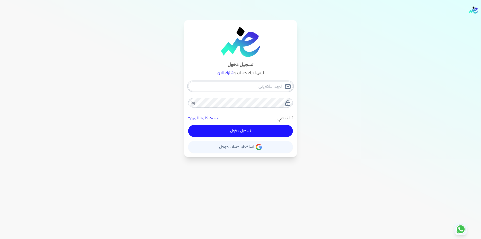
type input "[EMAIL_ADDRESS][DOMAIN_NAME]"
click at [256, 129] on div "[EMAIL_ADDRESS][DOMAIN_NAME] نسيت كلمة المرور؟ تذكرني تسجيل دخول" at bounding box center [240, 109] width 105 height 56
click at [266, 131] on button "تسجيل دخول" at bounding box center [240, 131] width 105 height 12
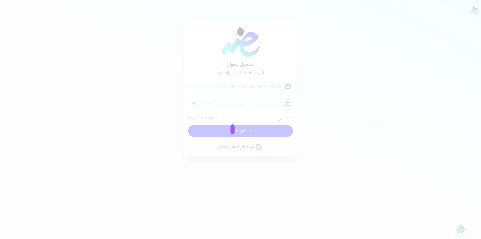
checkbox input "false"
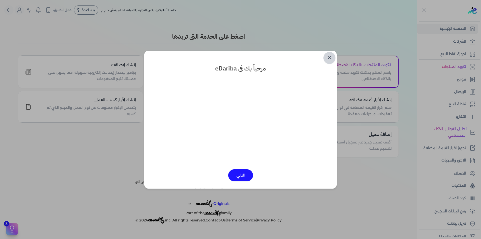
click at [329, 56] on link "✕" at bounding box center [329, 58] width 12 height 12
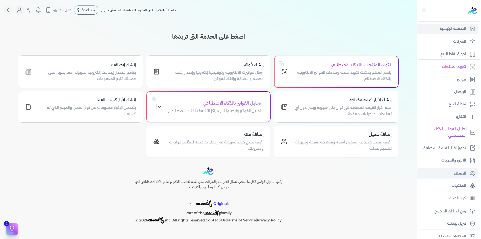
click at [464, 172] on p "العملاء" at bounding box center [459, 173] width 12 height 7
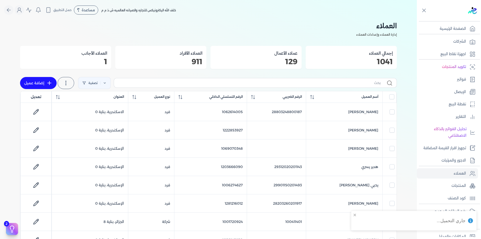
click at [44, 81] on link "إضافة عميل" at bounding box center [38, 83] width 37 height 12
select select "B"
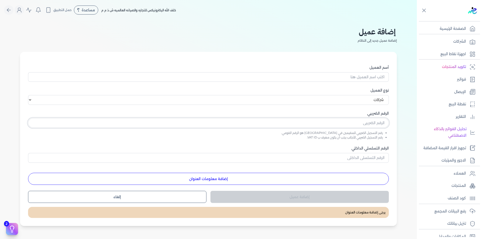
click at [370, 126] on input "text" at bounding box center [208, 123] width 361 height 10
paste input "201004143"
type input "201004143"
click at [375, 157] on input "الرقم التسلسلي الداخلي" at bounding box center [208, 158] width 361 height 10
paste input "201004143"
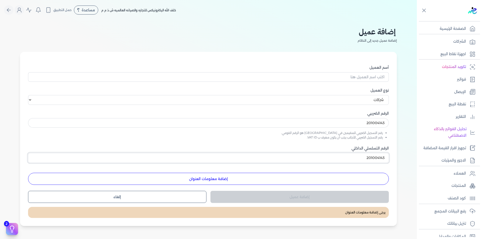
type input "201004143"
click at [329, 75] on input "أسم العميل" at bounding box center [208, 77] width 361 height 10
paste input "احمد عادل حمدي وهشام المصري وشريكهما اورينت جروب"
type input "احمد عادل حمدي وهشام المصري وشريكهما اورينت جروب"
click at [271, 181] on button "إضافة معلومات العنوان" at bounding box center [208, 179] width 361 height 12
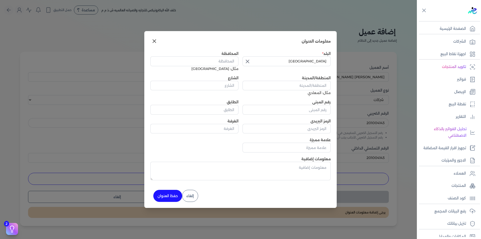
click at [250, 60] on icon "button" at bounding box center [247, 61] width 6 height 6
click at [285, 60] on input "text" at bounding box center [286, 61] width 88 height 10
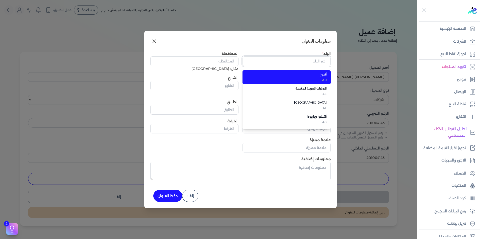
type input "L"
click at [314, 74] on span "مصر" at bounding box center [289, 74] width 74 height 5
type input "مصر"
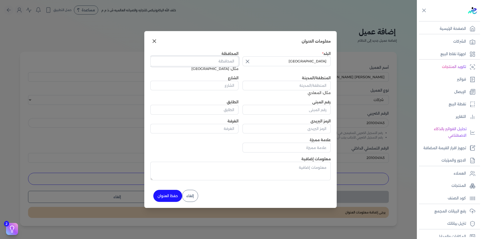
click at [224, 60] on input "المحافظة" at bounding box center [194, 61] width 88 height 10
type input "الاسكندرية"
click at [283, 87] on input "المنطقة/المدينة" at bounding box center [286, 86] width 88 height 10
paste input "قسم أول الرمل"
type input "قسم أول الرمل"
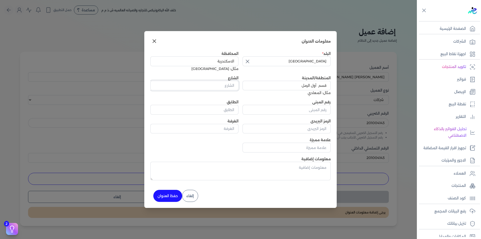
click at [225, 86] on input "الشارع" at bounding box center [194, 86] width 88 height 10
paste input "شارع الشهيد سمير زاده ستانلي"
type input "شارع الشهيد سمير زاده ستانلي"
click at [296, 111] on input "رقم المبنى" at bounding box center [286, 110] width 88 height 10
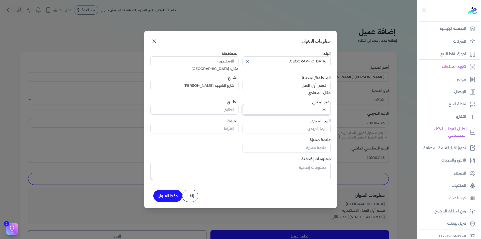
type input "29"
click at [166, 199] on button "حفظ العنوان" at bounding box center [167, 196] width 29 height 12
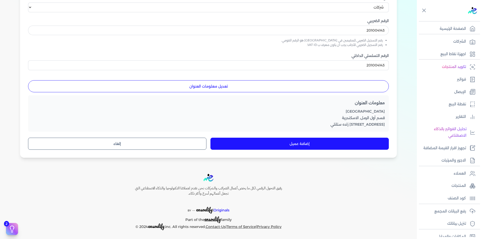
scroll to position [94, 0]
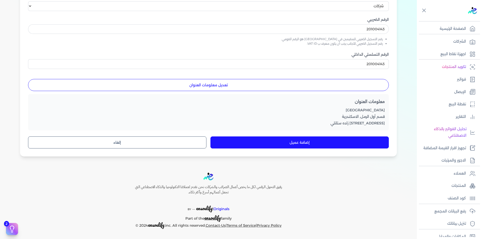
click at [297, 145] on button "إضافة عميل" at bounding box center [299, 142] width 178 height 12
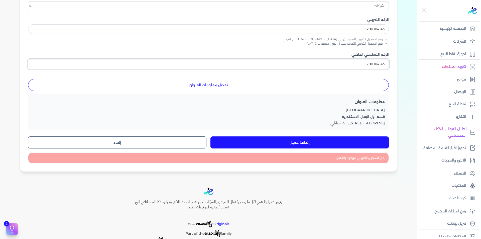
click at [383, 64] on input "201004143" at bounding box center [208, 64] width 361 height 10
click at [464, 173] on p "العملاء" at bounding box center [459, 173] width 12 height 7
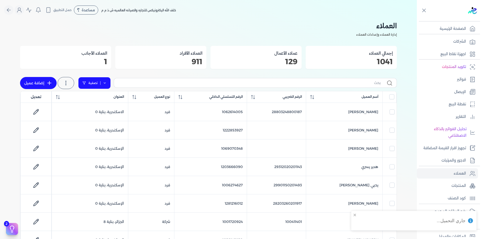
click at [110, 82] on link "تصفية" at bounding box center [94, 83] width 33 height 12
click at [103, 99] on button "اضافة تصفية" at bounding box center [98, 99] width 30 height 6
click at [107, 101] on input "text" at bounding box center [113, 99] width 41 height 8
paste input "201004143"
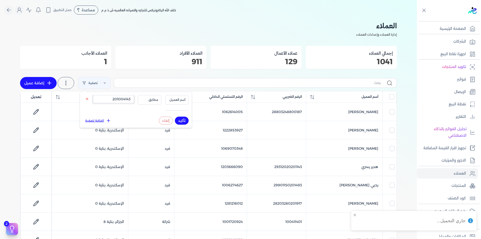
type input "201004143"
click at [179, 100] on span "أسم العميل" at bounding box center [177, 99] width 17 height 5
click at [180, 117] on li "الرقم الضريبي" at bounding box center [166, 115] width 38 height 5
click at [181, 120] on button "تأكيد" at bounding box center [182, 120] width 14 height 8
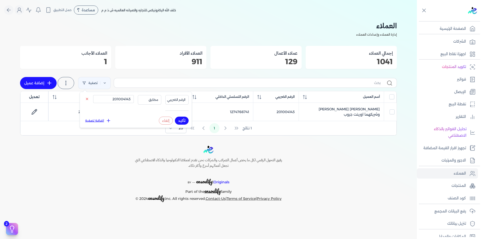
click at [324, 155] on div "رفيق التحول الرقمي لكل ما يخص أعمال الضرائب والشركات نحن نقدم لعملائنا التكنولو…" at bounding box center [208, 173] width 417 height 56
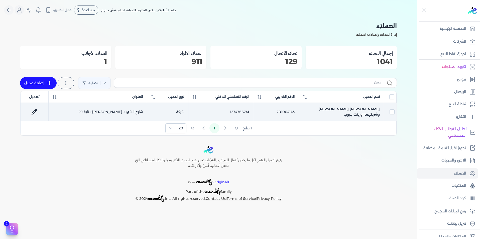
click at [235, 110] on td "1274766741" at bounding box center [220, 112] width 65 height 18
checkbox input "true"
click at [235, 110] on td "1274766741" at bounding box center [220, 112] width 65 height 18
checkbox input "false"
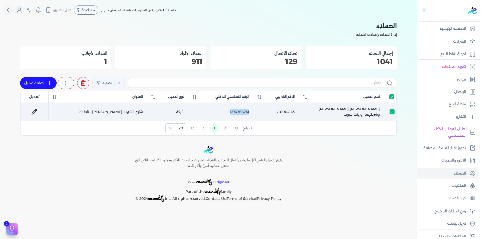
checkbox input "false"
copy td "1274766741"
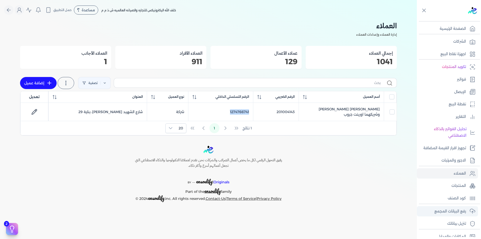
click at [466, 211] on link "رفع البيانات المجمع" at bounding box center [447, 211] width 61 height 11
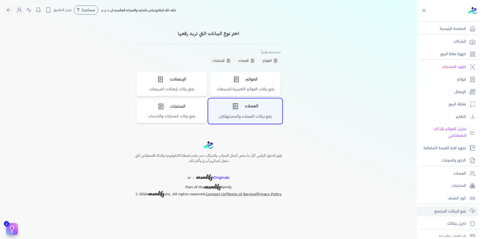
click at [249, 110] on div "العملاء" at bounding box center [245, 106] width 74 height 15
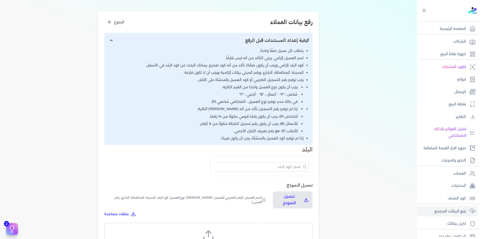
scroll to position [150, 0]
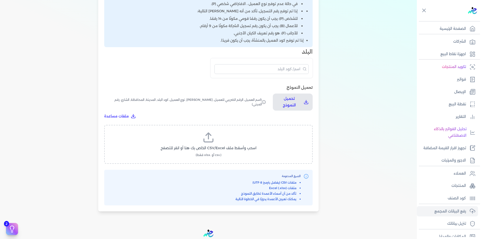
click at [233, 144] on label "اسحب وأسقط ملف CSV/Excel الخاص بك هنا أو انقر للتصفح (.csv أو .xlsx فقط)" at bounding box center [208, 144] width 195 height 26
click at [0, 0] on input "اسحب وأسقط ملف CSV/Excel الخاص بك هنا أو انقر للتصفح (.csv أو .xlsx فقط)" at bounding box center [0, 0] width 0 height 0
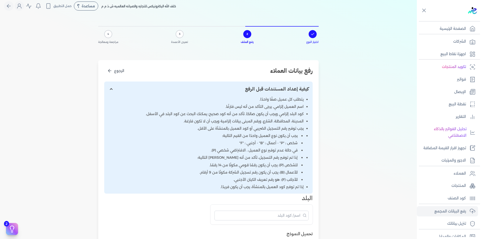
scroll to position [0, 0]
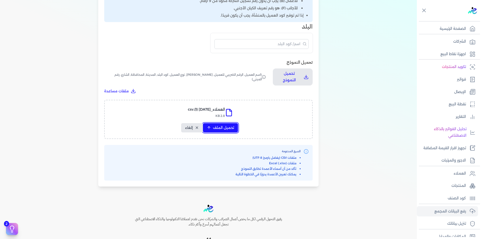
click at [229, 127] on span "تحميل الملف" at bounding box center [223, 127] width 21 height 5
select select "أسم العميل"
select select "الرقم الضريبي"
select select "الرقم التسلسلي الداخلي"
select select "نوع العميل"
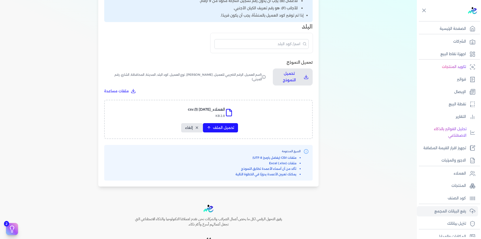
select select "كود البلد"
select select "city"
select select "المحافظة"
select select "الشارع"
select select "رقم المبنى"
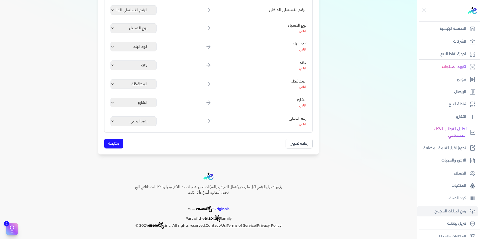
scroll to position [147, 0]
click at [112, 145] on button "متابعة" at bounding box center [113, 143] width 19 height 10
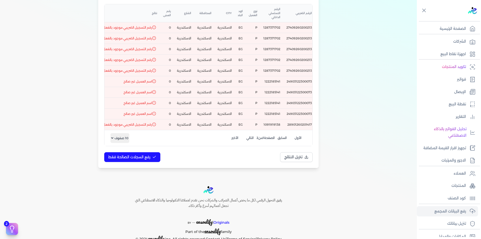
scroll to position [70, 0]
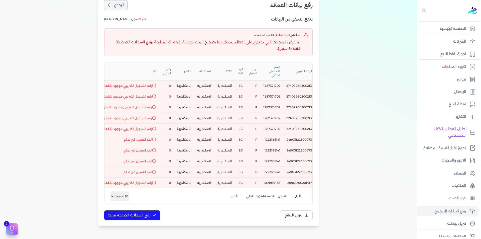
click at [114, 4] on button "الرجوع" at bounding box center [115, 5] width 23 height 9
select select "أسم العميل"
select select "الرقم الضريبي"
select select "الرقم التسلسلي الداخلي"
select select "نوع العميل"
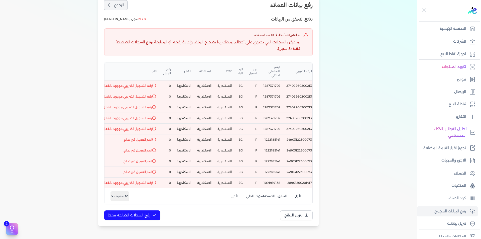
select select "كود البلد"
select select "city"
select select "المحافظة"
select select "الشارع"
select select "رقم المبنى"
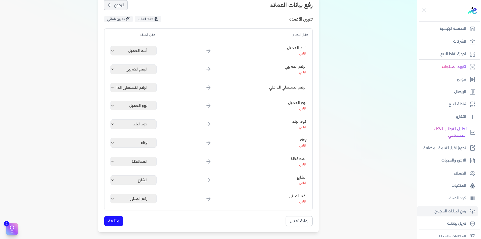
click at [116, 5] on span "الرجوع" at bounding box center [119, 5] width 10 height 5
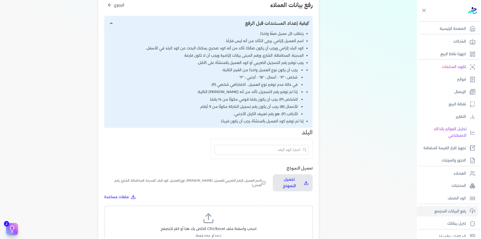
click at [211, 219] on icon at bounding box center [208, 218] width 12 height 12
click at [0, 0] on input "اسحب وأسقط ملف CSV/Excel الخاص بك هنا أو انقر للتصفح (.csv أو .xlsx فقط)" at bounding box center [0, 0] width 0 height 0
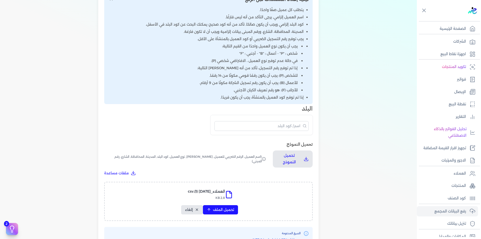
scroll to position [145, 0]
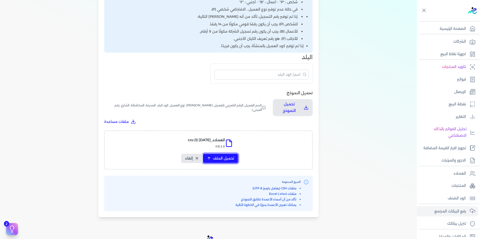
click at [226, 158] on span "تحميل الملف" at bounding box center [223, 157] width 21 height 5
select select "أسم العميل"
select select "الرقم الضريبي"
select select "الرقم التسلسلي الداخلي"
select select "نوع العميل"
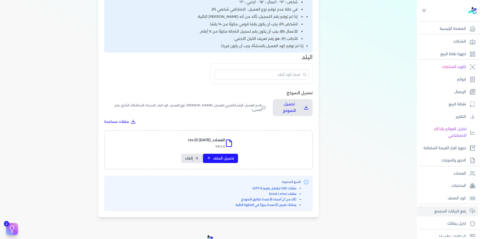
select select "كود البلد"
select select "city"
select select "المحافظة"
select select "الشارع"
select select "رقم المبنى"
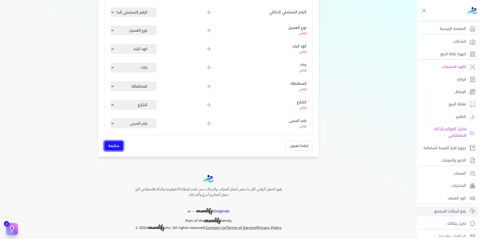
click at [114, 145] on button "متابعة" at bounding box center [113, 146] width 19 height 10
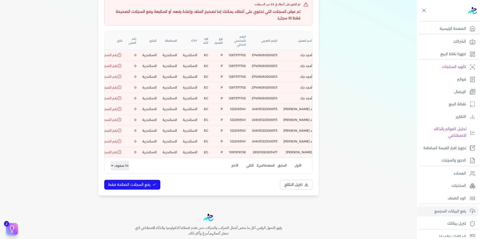
scroll to position [0, -47]
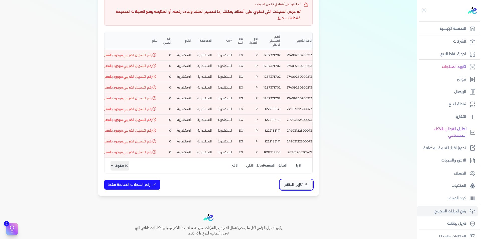
click at [288, 187] on span "تنزيل النتائج" at bounding box center [293, 184] width 18 height 5
click at [141, 189] on button "رفع السجلات الصالحة فقط" at bounding box center [132, 185] width 56 height 10
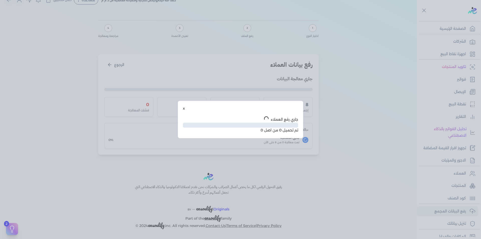
scroll to position [0, 0]
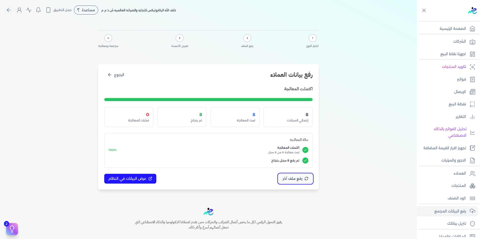
click at [297, 176] on span "رفع ملف آخر" at bounding box center [292, 178] width 20 height 5
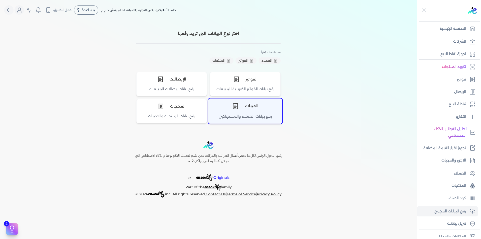
click at [260, 109] on div "العملاء" at bounding box center [245, 106] width 74 height 15
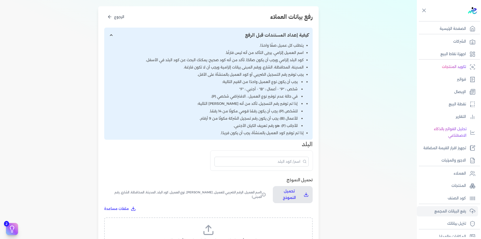
scroll to position [125, 0]
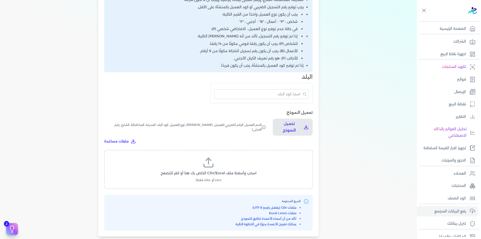
click at [216, 148] on div "تحميل النموذج تحميل النموذج (اسم العميل, الرقم الضريبي للعميل, كود العميل بالمن…" at bounding box center [208, 169] width 208 height 121
click at [212, 169] on label "اسحب وأسقط ملف CSV/Excel الخاص بك هنا أو انقر للتصفح (.csv أو .xlsx فقط)" at bounding box center [208, 169] width 195 height 26
click at [0, 0] on input "اسحب وأسقط ملف CSV/Excel الخاص بك هنا أو انقر للتصفح (.csv أو .xlsx فقط)" at bounding box center [0, 0] width 0 height 0
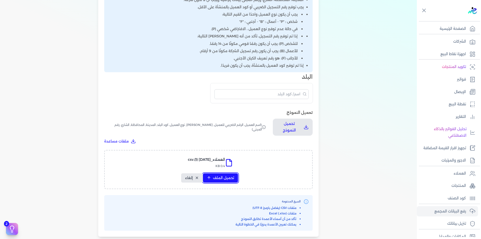
click at [220, 179] on span "تحميل الملف" at bounding box center [223, 177] width 21 height 5
select select "أسم العميل"
select select "الرقم الضريبي"
select select "الرقم التسلسلي الداخلي"
select select "نوع العميل"
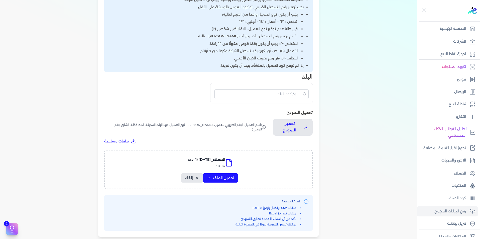
select select "كود البلد"
select select "city"
select select "المحافظة"
select select "الشارع"
select select "رقم المبنى"
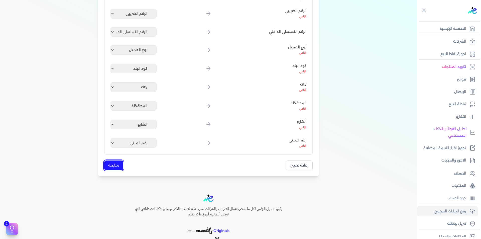
click at [118, 168] on button "متابعة" at bounding box center [113, 165] width 19 height 10
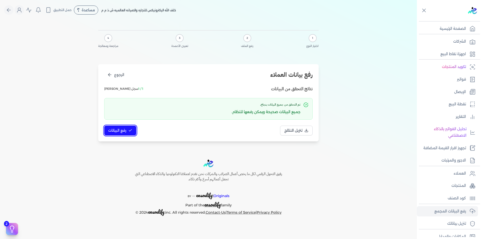
click at [127, 130] on button "رفع البيانات" at bounding box center [120, 130] width 32 height 10
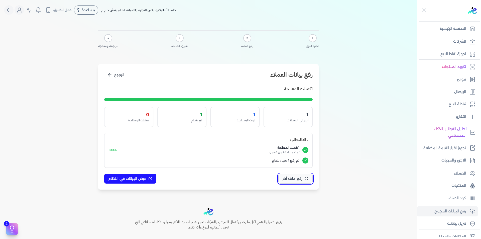
click at [301, 177] on span "رفع ملف آخر" at bounding box center [292, 178] width 20 height 5
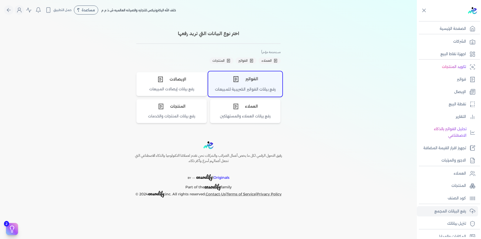
click at [265, 78] on div "الفواتير" at bounding box center [245, 78] width 74 height 15
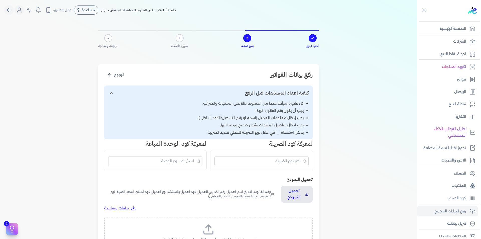
click at [222, 223] on label "اسحب وأسقط ملف CSV/Excel الخاص بك هنا أو انقر للتصفح (.csv أو .xlsx فقط)" at bounding box center [208, 236] width 195 height 26
click at [0, 0] on input "اسحب وأسقط ملف CSV/Excel الخاص بك هنا أو انقر للتصفح (.csv أو .xlsx فقط)" at bounding box center [0, 0] width 0 height 0
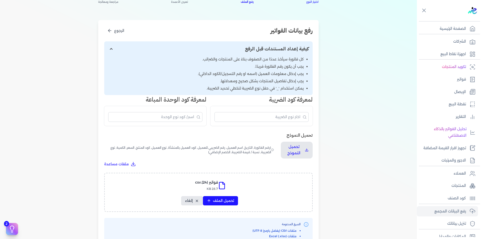
scroll to position [149, 0]
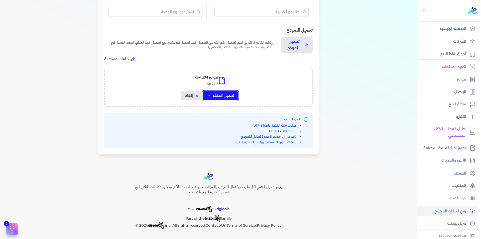
click at [227, 96] on span "تحميل الملف" at bounding box center [223, 95] width 21 height 5
select select "رقم الفاتورة"
select select "التاريخ"
select select "أسم العميل"
select select "الرقم الضريبي"
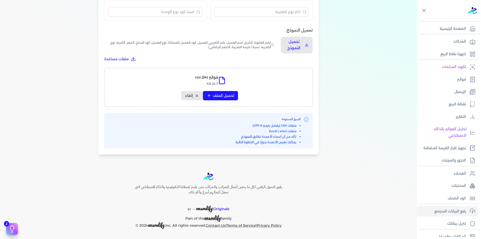
select select "نوع العميل"
select select "الرقم التسلسلي الداخلي"
select select "وصف البند"
select select "سيريال المنتج"
select select "السعر"
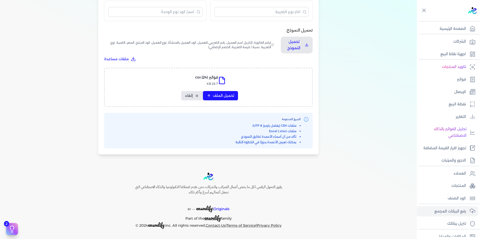
select select "الكمية"
select select "نوع الضريبة"
select select "نسبة / قيمة الضريبة"
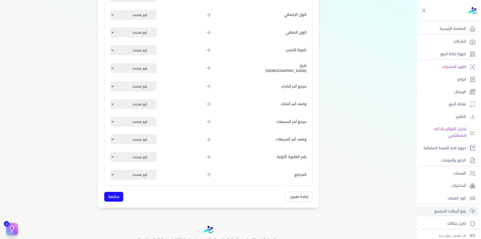
scroll to position [584, 0]
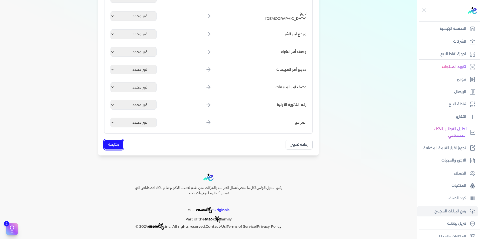
click at [117, 145] on button "متابعة" at bounding box center [113, 144] width 19 height 10
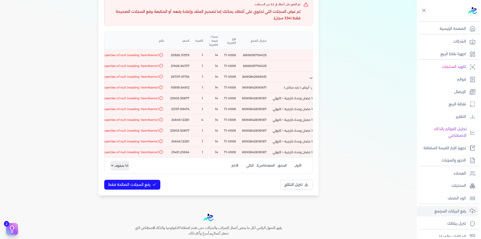
scroll to position [0, -189]
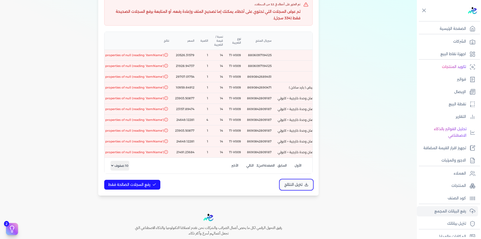
click at [296, 186] on span "تنزيل النتائج" at bounding box center [293, 184] width 18 height 5
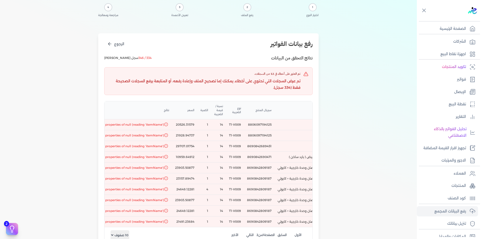
scroll to position [0, 0]
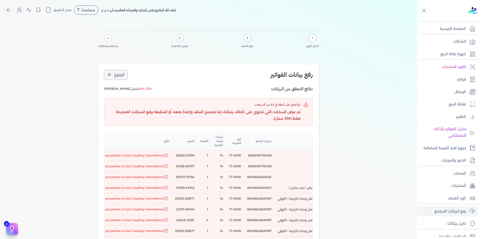
click at [112, 72] on button "الرجوع" at bounding box center [115, 74] width 23 height 9
select select "رقم الفاتورة"
select select "التاريخ"
select select "أسم العميل"
select select "الرقم الضريبي"
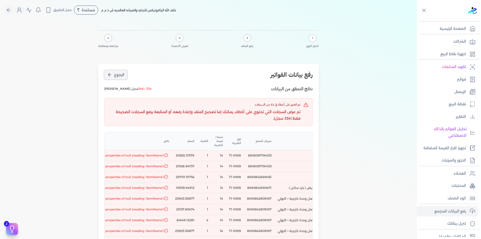
select select "نوع العميل"
select select "الرقم التسلسلي الداخلي"
select select "وصف البند"
select select "سيريال المنتج"
select select "السعر"
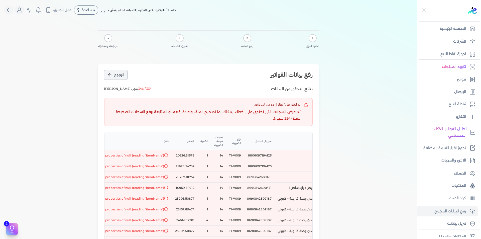
select select "الكمية"
select select "نوع الضريبة"
select select "نسبة / قيمة الضريبة"
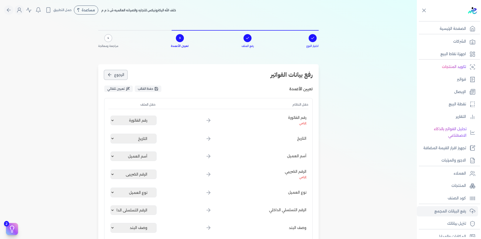
click at [112, 72] on button "الرجوع" at bounding box center [115, 74] width 23 height 9
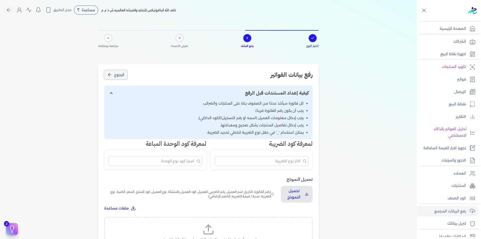
click at [112, 72] on button "الرجوع" at bounding box center [115, 74] width 23 height 9
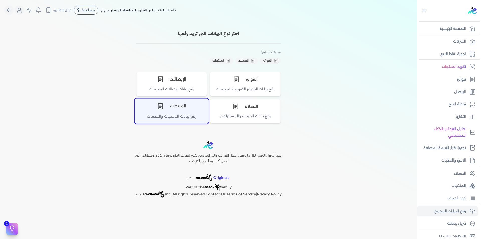
click at [186, 112] on div "المنتجات" at bounding box center [172, 106] width 74 height 15
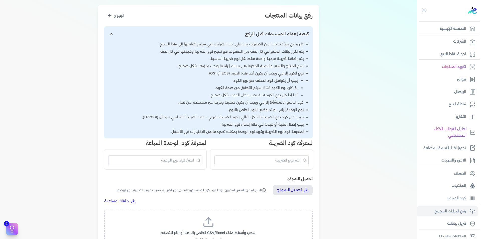
scroll to position [175, 0]
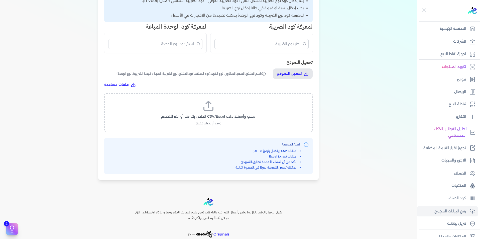
click at [219, 113] on label "اسحب وأسقط ملف CSV/Excel الخاص بك هنا أو انقر للتصفح (.csv أو .xlsx فقط)" at bounding box center [208, 113] width 195 height 26
click at [0, 0] on input "اسحب وأسقط ملف CSV/Excel الخاص بك هنا أو انقر للتصفح (.csv أو .xlsx فقط)" at bounding box center [0, 0] width 0 height 0
click at [222, 120] on span "تحميل الملف" at bounding box center [223, 120] width 21 height 5
select select "اسم المنتج"
select select "السعر"
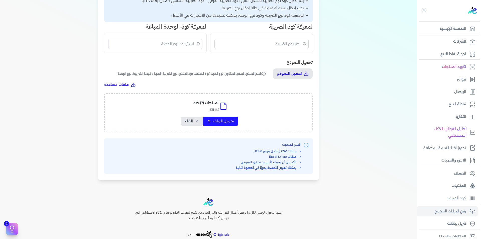
select select "المخزون"
select select "نوع الكود"
select select "كود الصنف"
select select "سيريال المنتج"
select select "نوع الضريبة"
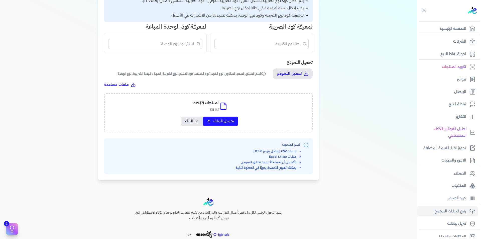
select select "نسبة / قيمة الضريبة"
select select "نوع الوحدة"
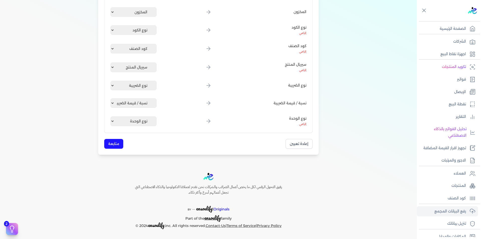
scroll to position [145, 0]
click at [118, 141] on button "متابعة" at bounding box center [113, 144] width 19 height 10
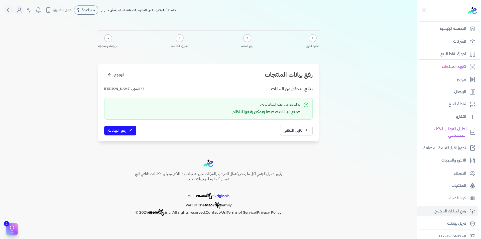
scroll to position [0, 0]
click at [123, 133] on span "رفع البيانات" at bounding box center [117, 130] width 18 height 5
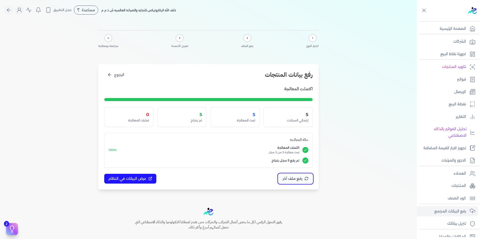
click at [300, 179] on span "رفع ملف آخر" at bounding box center [292, 178] width 20 height 5
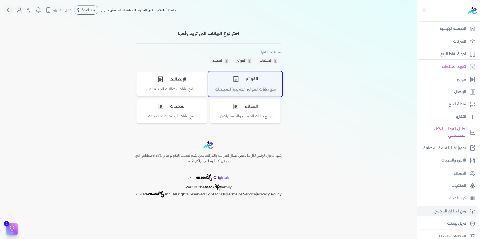
click at [237, 81] on icon "اختر نوع الفواتير" at bounding box center [235, 79] width 7 height 7
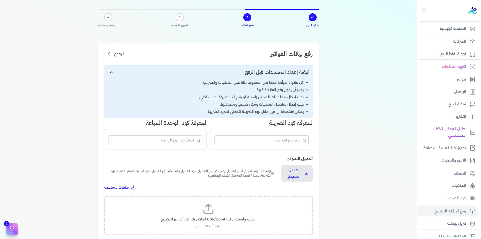
scroll to position [50, 0]
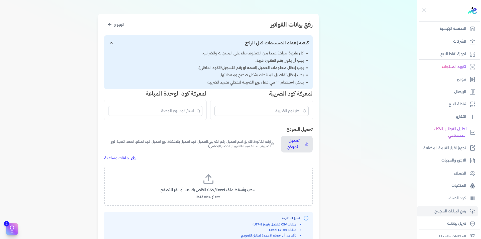
click at [229, 187] on span "اسحب وأسقط ملف CSV/Excel الخاص بك هنا أو انقر للتصفح" at bounding box center [209, 189] width 96 height 5
click at [0, 0] on input "اسحب وأسقط ملف CSV/Excel الخاص بك هنا أو انقر للتصفح (.csv أو .xlsx فقط)" at bounding box center [0, 0] width 0 height 0
click at [225, 197] on span "تحميل الملف" at bounding box center [223, 194] width 21 height 5
select select "رقم الفاتورة"
select select "التاريخ"
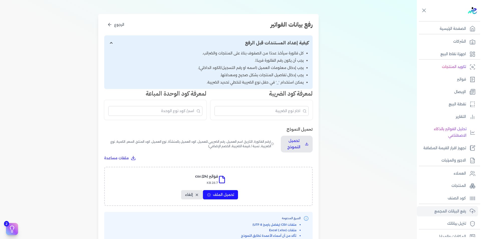
select select "أسم العميل"
select select "الرقم الضريبي"
select select "نوع العميل"
select select "الرقم التسلسلي الداخلي"
select select "وصف البند"
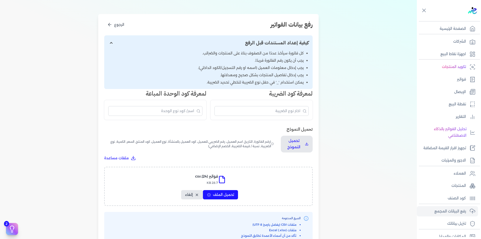
select select "سيريال المنتج"
select select "السعر"
select select "الكمية"
select select "نوع الضريبة"
select select "نسبة / قيمة الضريبة"
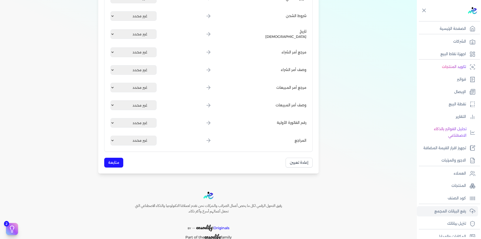
scroll to position [584, 0]
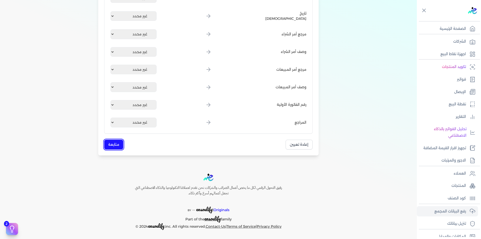
click at [116, 139] on button "متابعة" at bounding box center [113, 144] width 19 height 10
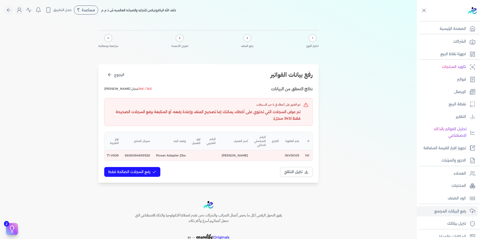
scroll to position [0, -95]
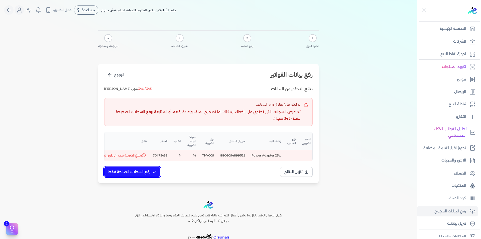
click at [131, 173] on button "رفع السجلات الصالحة فقط" at bounding box center [132, 172] width 56 height 10
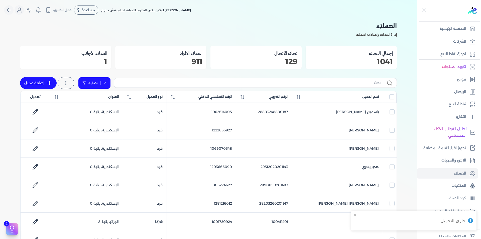
click at [108, 83] on link "تصفية" at bounding box center [94, 83] width 33 height 12
click at [96, 100] on button "اضافة تصفية" at bounding box center [98, 99] width 30 height 6
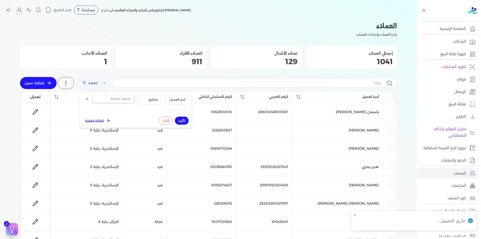
drag, startPoint x: 113, startPoint y: 97, endPoint x: 122, endPoint y: 97, distance: 9.3
click at [113, 97] on input "text" at bounding box center [113, 99] width 41 height 8
paste input "1287371702"
type input "1287371702"
click at [173, 99] on span "أسم العميل" at bounding box center [176, 99] width 17 height 5
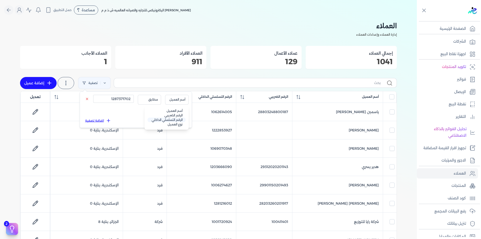
click at [178, 119] on li "الرقم التسلسلي الداخلي" at bounding box center [166, 119] width 38 height 5
click at [183, 119] on button "تأكيد" at bounding box center [182, 120] width 14 height 8
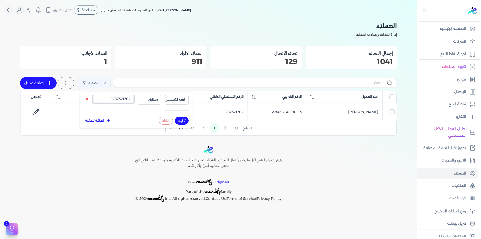
click at [128, 98] on input "1287371702" at bounding box center [113, 99] width 41 height 8
paste input "22185141"
click at [184, 118] on button "تأكيد" at bounding box center [182, 120] width 14 height 8
click at [115, 99] on input "1222185141" at bounding box center [113, 99] width 41 height 8
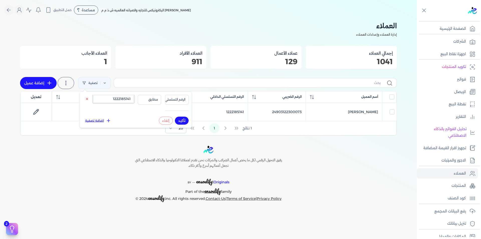
paste input "091919138"
click at [182, 121] on button "تأكيد" at bounding box center [182, 120] width 14 height 8
click at [129, 98] on input "1091919138" at bounding box center [113, 99] width 41 height 8
paste input "11807010"
click at [181, 120] on button "تأكيد" at bounding box center [182, 120] width 14 height 8
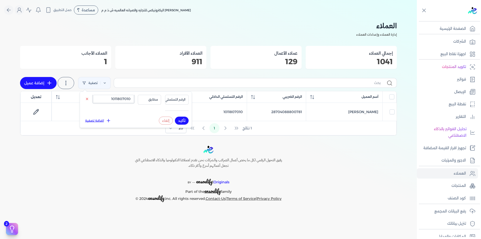
click at [117, 100] on input "1011807010" at bounding box center [113, 99] width 41 height 8
paste input "22382434"
type input "122382434"
click at [182, 120] on button "تأكيد" at bounding box center [182, 120] width 14 height 8
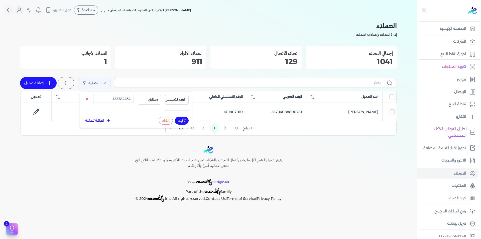
checkbox input "false"
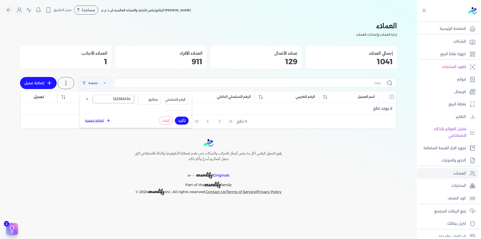
click at [114, 96] on input "122382434" at bounding box center [113, 99] width 41 height 8
paste input "26012070200755"
type input "26012070200755"
click at [184, 120] on button "تأكيد" at bounding box center [182, 120] width 14 height 8
click at [181, 120] on button "تأكيد" at bounding box center [182, 120] width 14 height 8
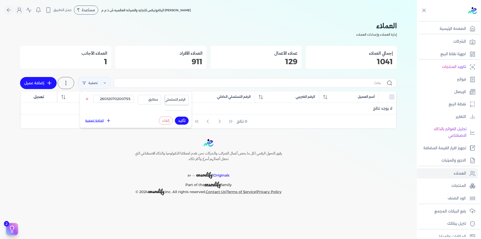
click at [179, 100] on span "الرقم التسلسلي الداخلي" at bounding box center [169, 99] width 31 height 5
drag, startPoint x: 180, startPoint y: 114, endPoint x: 183, endPoint y: 116, distance: 3.7
click at [180, 114] on li "الرقم الضريبي" at bounding box center [166, 115] width 38 height 5
click at [184, 121] on button "تأكيد" at bounding box center [182, 120] width 14 height 8
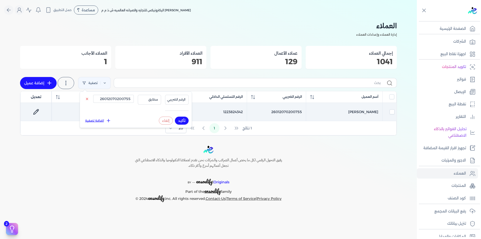
click at [226, 111] on td "1223824342" at bounding box center [210, 112] width 73 height 18
checkbox input "true"
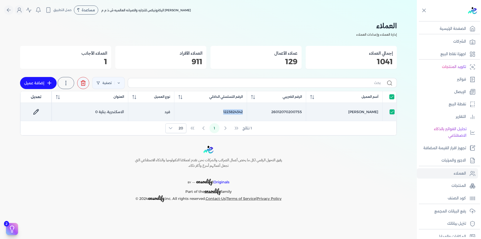
click at [226, 111] on td "1223824342" at bounding box center [210, 112] width 73 height 18
checkbox input "false"
copy td "1223824342"
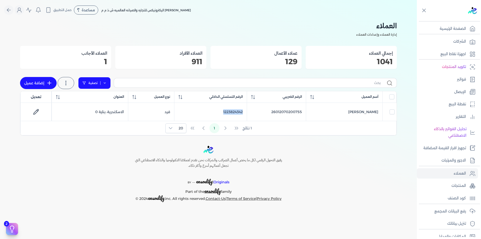
click at [106, 83] on link "تصفية" at bounding box center [94, 83] width 33 height 12
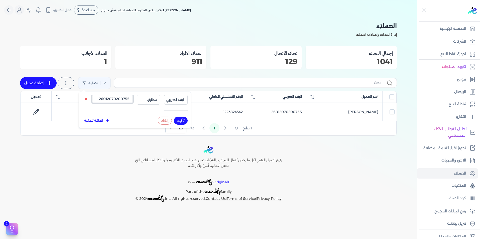
click at [109, 97] on input "26012070200755" at bounding box center [112, 99] width 41 height 8
paste input "111007702"
type input "1110077025"
click at [179, 98] on span "الرقم الضريبي" at bounding box center [175, 99] width 18 height 5
click at [180, 119] on li "الرقم التسلسلي الداخلي" at bounding box center [165, 119] width 38 height 5
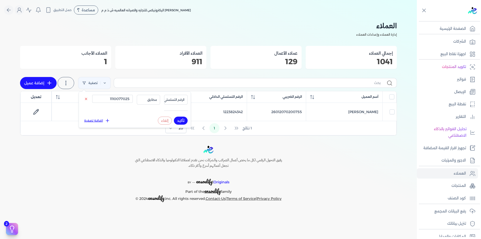
click at [182, 123] on button "تأكيد" at bounding box center [181, 120] width 14 height 8
click at [119, 96] on input "1110077025" at bounding box center [112, 99] width 41 height 8
paste input "286843968"
click at [183, 119] on button "تأكيد" at bounding box center [181, 120] width 14 height 8
click at [117, 98] on input "1286843968" at bounding box center [112, 99] width 41 height 8
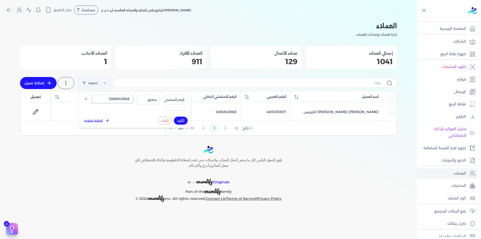
paste input "00119944"
type input "1001199448"
click at [185, 120] on button "تأكيد" at bounding box center [181, 120] width 14 height 8
click at [113, 97] on input "1001199448" at bounding box center [112, 99] width 41 height 8
click at [458, 186] on p "المنتجات" at bounding box center [458, 185] width 15 height 7
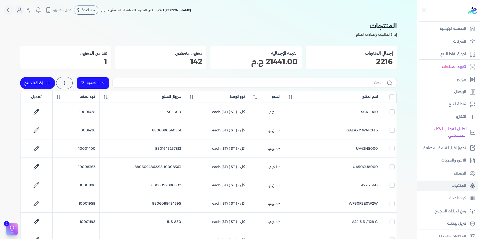
click at [104, 81] on icon at bounding box center [103, 83] width 4 height 4
click at [102, 99] on button "اضافة تصفية" at bounding box center [97, 99] width 30 height 6
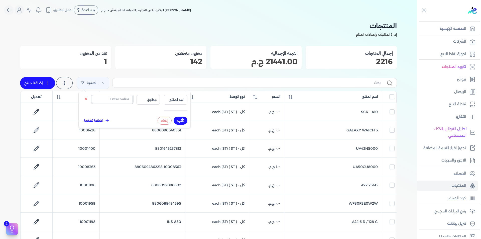
click at [118, 98] on input "text" at bounding box center [112, 99] width 41 height 8
paste input "8806097194125"
type input "8806097194125"
click at [173, 99] on span "اسم المنتج" at bounding box center [175, 99] width 17 height 5
click at [179, 114] on li "سيريال المنتج" at bounding box center [165, 115] width 38 height 5
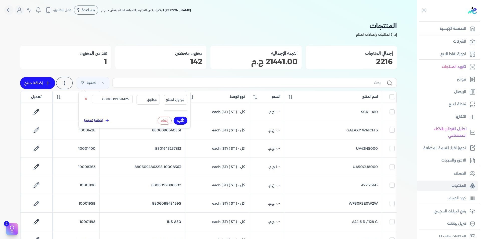
click at [179, 119] on button "تأكيد" at bounding box center [181, 120] width 14 height 8
checkbox input "false"
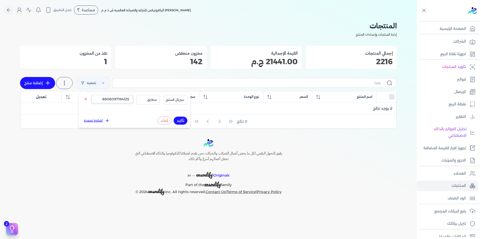
click at [116, 102] on input "8806097194125" at bounding box center [112, 99] width 41 height 8
paste input "690842689451"
click at [179, 121] on button "تأكيد" at bounding box center [181, 120] width 14 height 8
click at [109, 98] on input "8690842689451" at bounding box center [112, 99] width 41 height 8
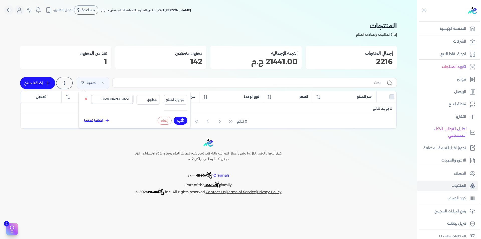
paste input "9047"
click at [180, 120] on button "تأكيد" at bounding box center [181, 120] width 14 height 8
click at [102, 100] on input "8690842690471" at bounding box center [112, 99] width 41 height 8
paste input "809187"
click at [185, 119] on button "تأكيد" at bounding box center [181, 120] width 14 height 8
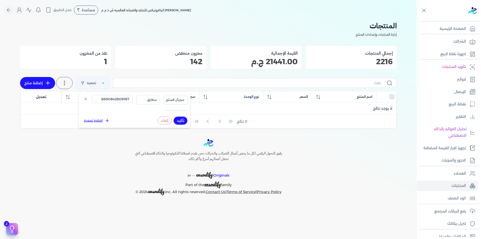
click at [184, 120] on button "تأكيد" at bounding box center [181, 120] width 14 height 8
click at [114, 99] on input "8690842809187" at bounding box center [112, 99] width 41 height 8
paste input "806097165859"
type input "8806097165859"
click at [181, 121] on button "تأكيد" at bounding box center [181, 120] width 14 height 8
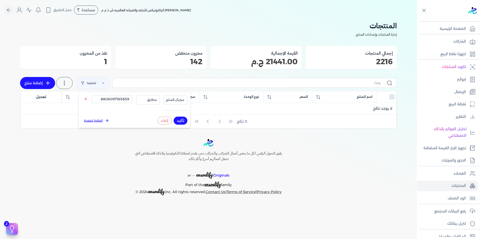
click at [166, 120] on button "إلغاء" at bounding box center [165, 120] width 14 height 8
checkbox input "false"
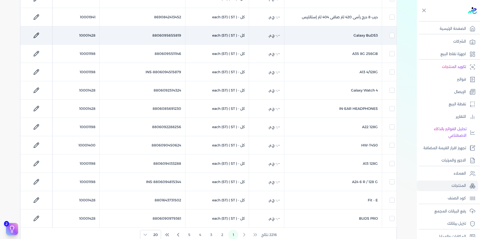
scroll to position [300, 0]
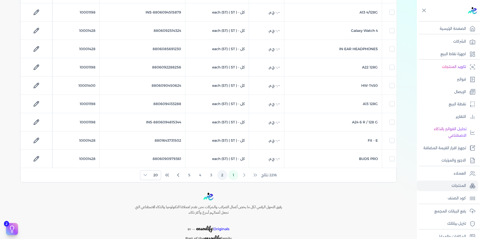
click at [225, 177] on button "2" at bounding box center [222, 175] width 10 height 10
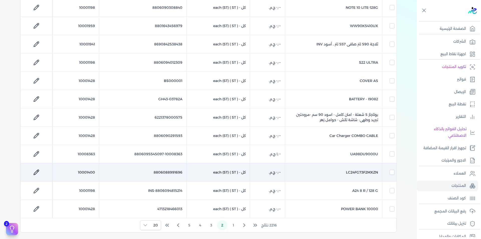
scroll to position [321, 0]
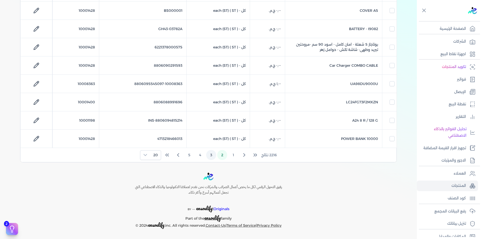
click at [215, 157] on button "3" at bounding box center [211, 155] width 10 height 10
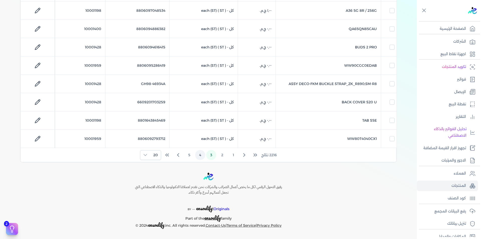
click at [202, 154] on button "4" at bounding box center [200, 155] width 10 height 10
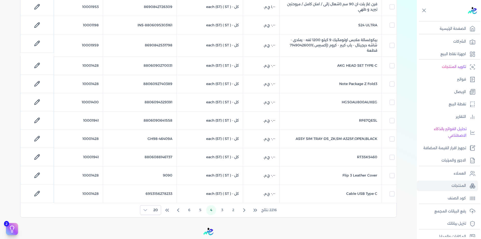
scroll to position [324, 0]
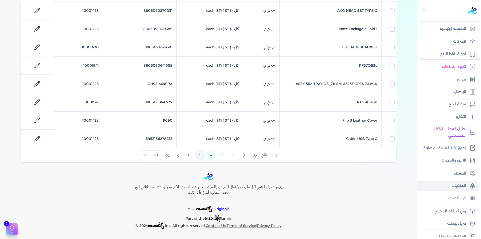
click at [200, 156] on button "5" at bounding box center [200, 155] width 10 height 10
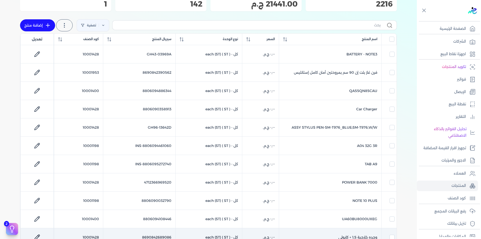
scroll to position [45, 0]
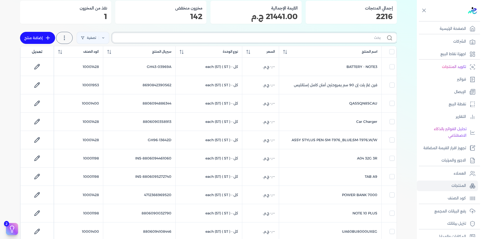
click at [342, 36] on input "text" at bounding box center [248, 37] width 264 height 5
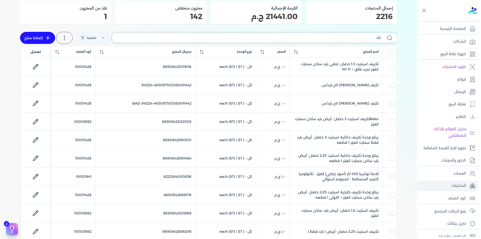
type input "تكي"
checkbox input "false"
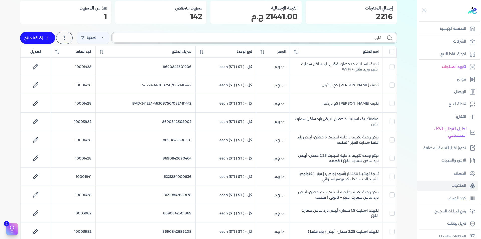
checkbox input "false"
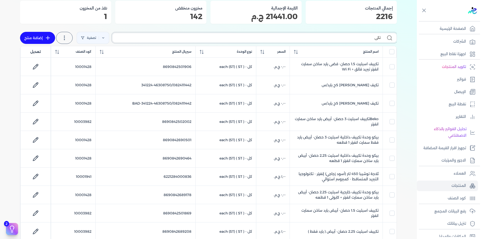
checkbox input "false"
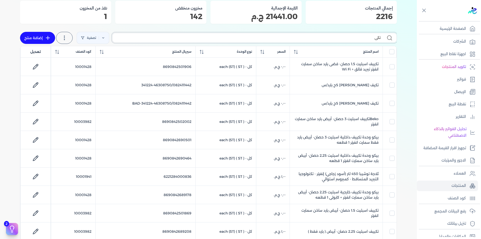
checkbox input "false"
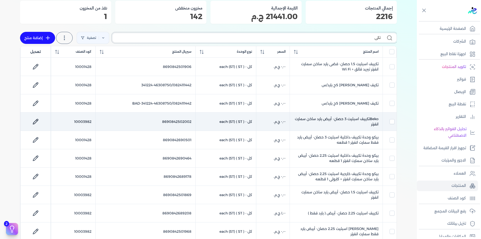
type input "تكي"
click at [89, 121] on td "10003982" at bounding box center [73, 121] width 45 height 18
checkbox input "false"
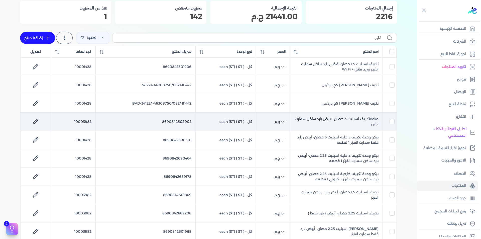
checkbox input "true"
checkbox input "false"
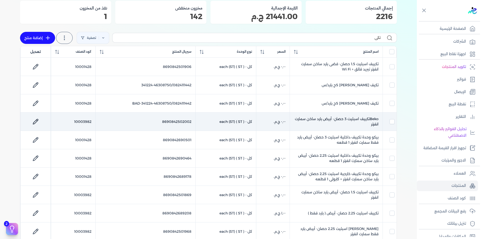
checkbox input "false"
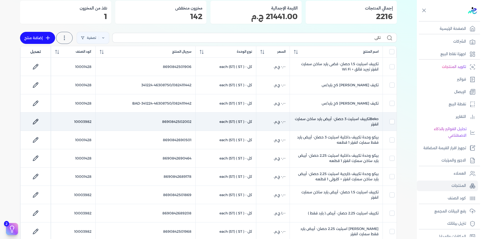
checkbox input "false"
click at [89, 121] on td "10003982" at bounding box center [73, 121] width 45 height 18
checkbox input "false"
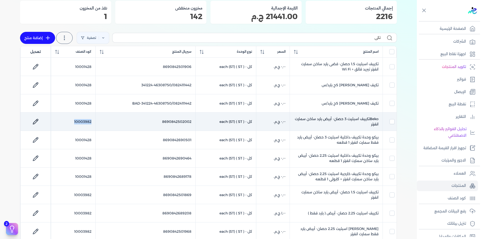
checkbox input "false"
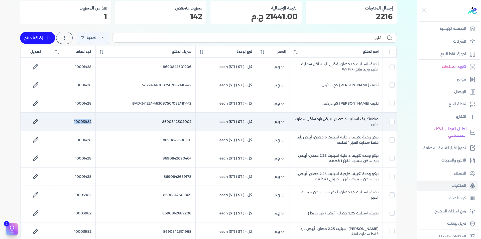
checkbox input "false"
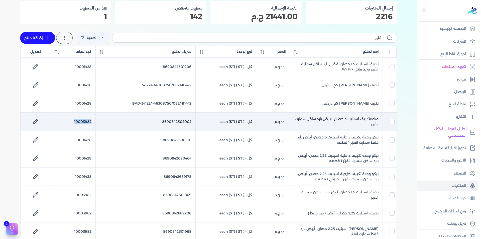
checkbox input "false"
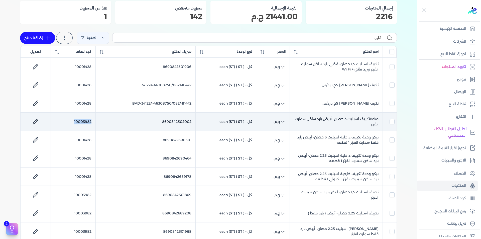
copy td "10003982"
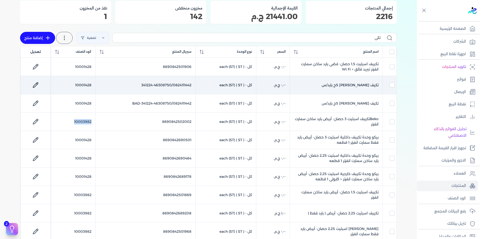
scroll to position [0, 0]
